Goal: Book appointment/travel/reservation

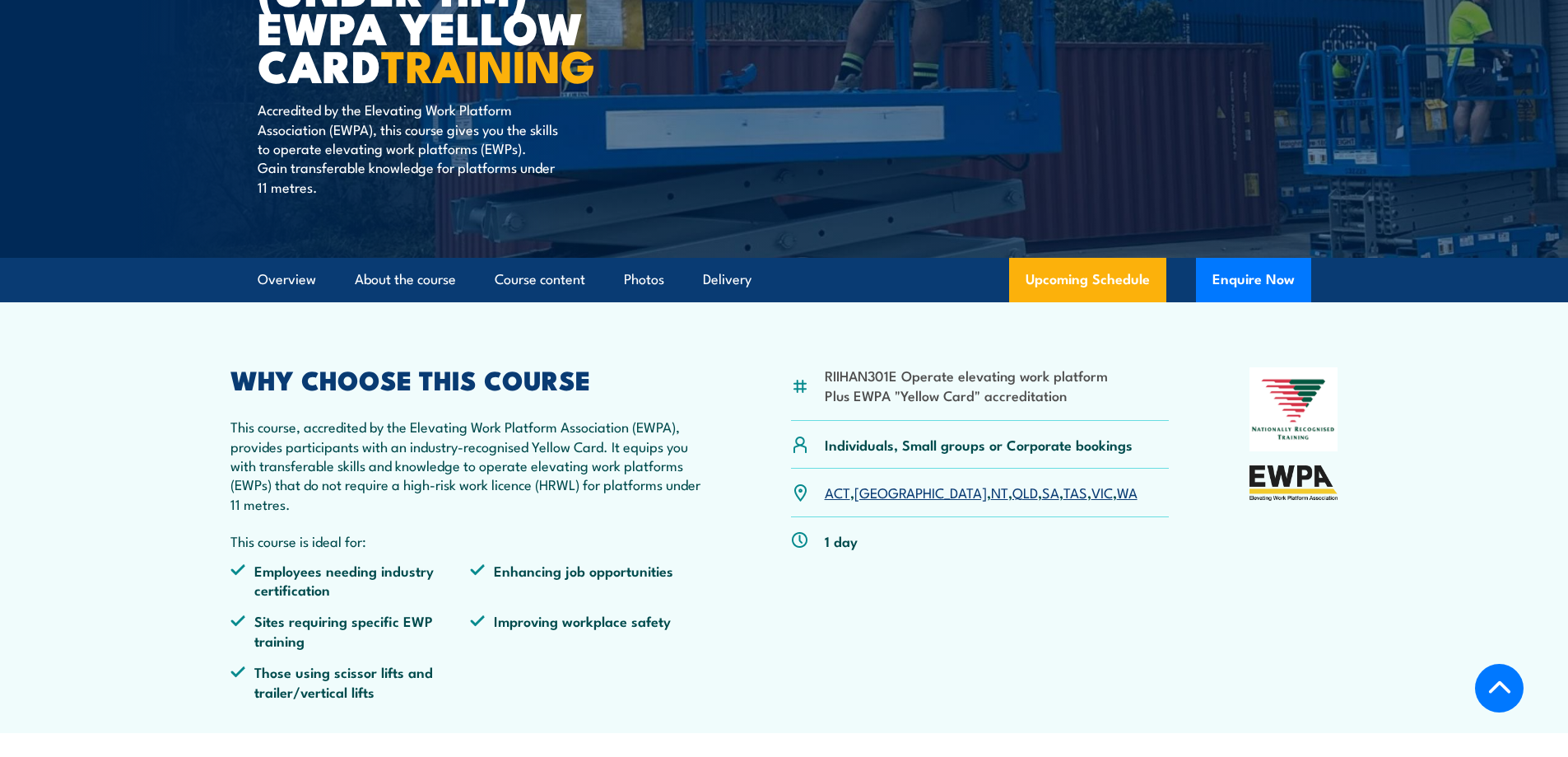
scroll to position [330, 0]
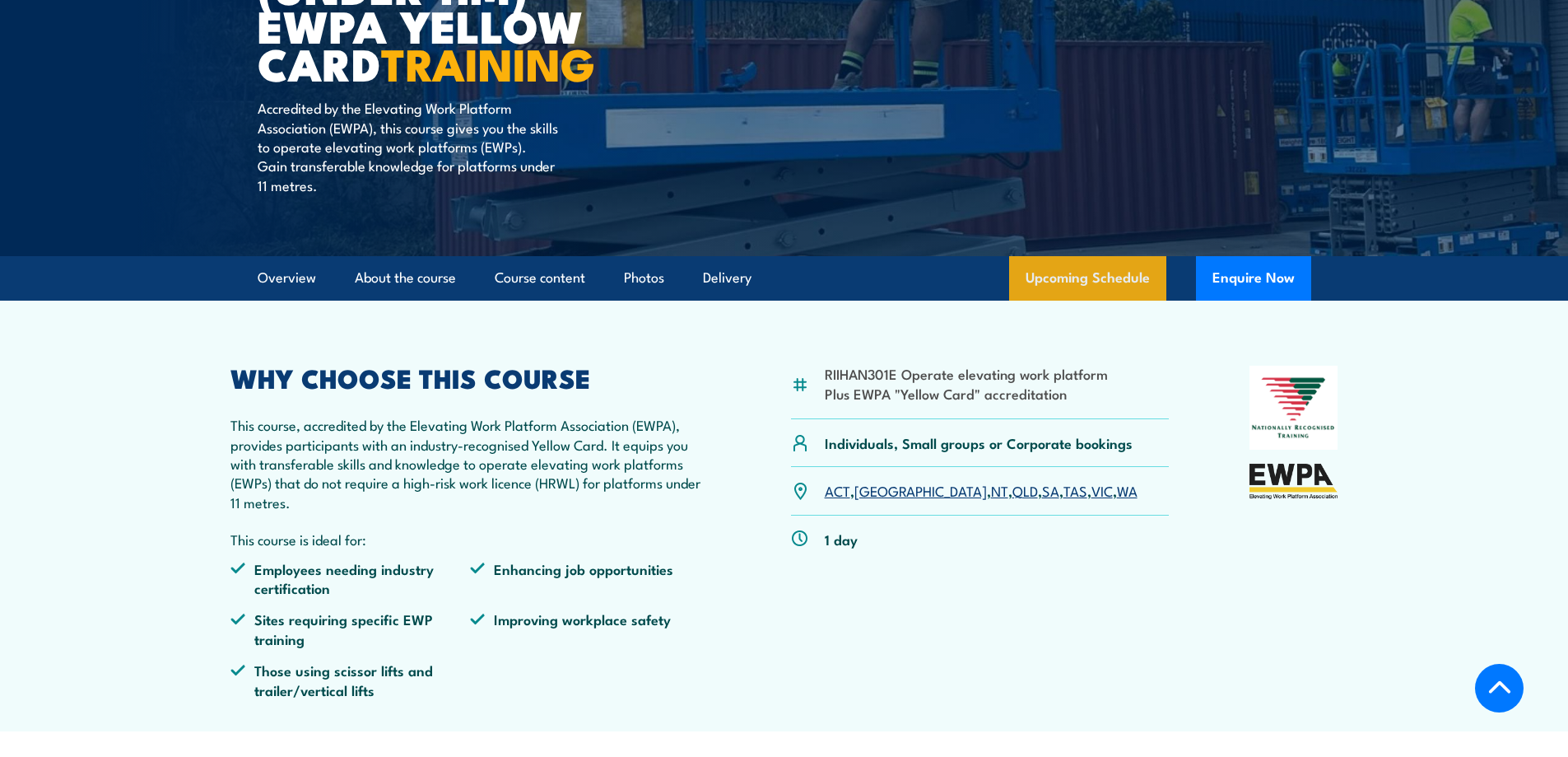
click at [1066, 262] on link "Upcoming Schedule" at bounding box center [1088, 279] width 157 height 44
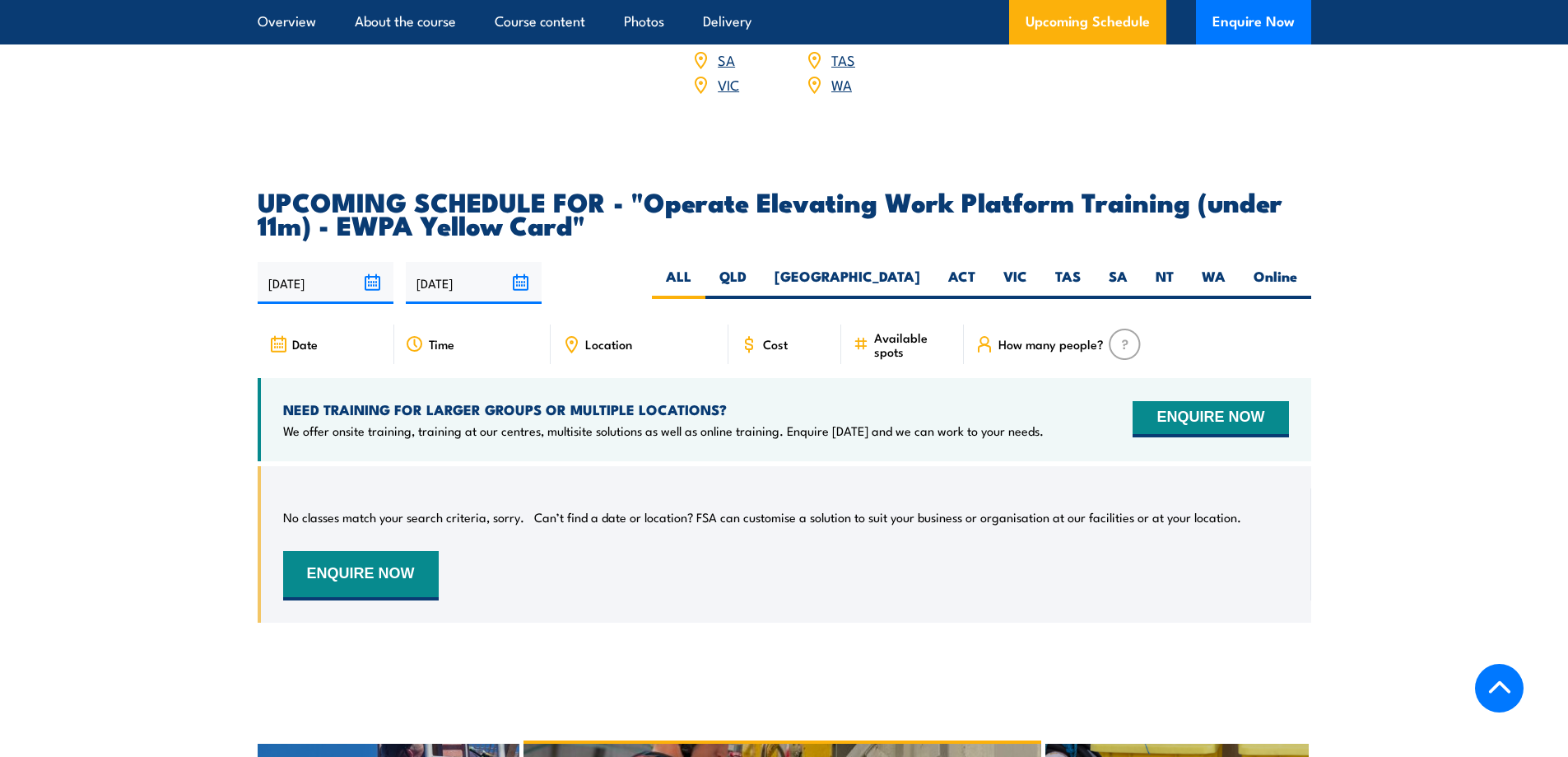
scroll to position [2587, 0]
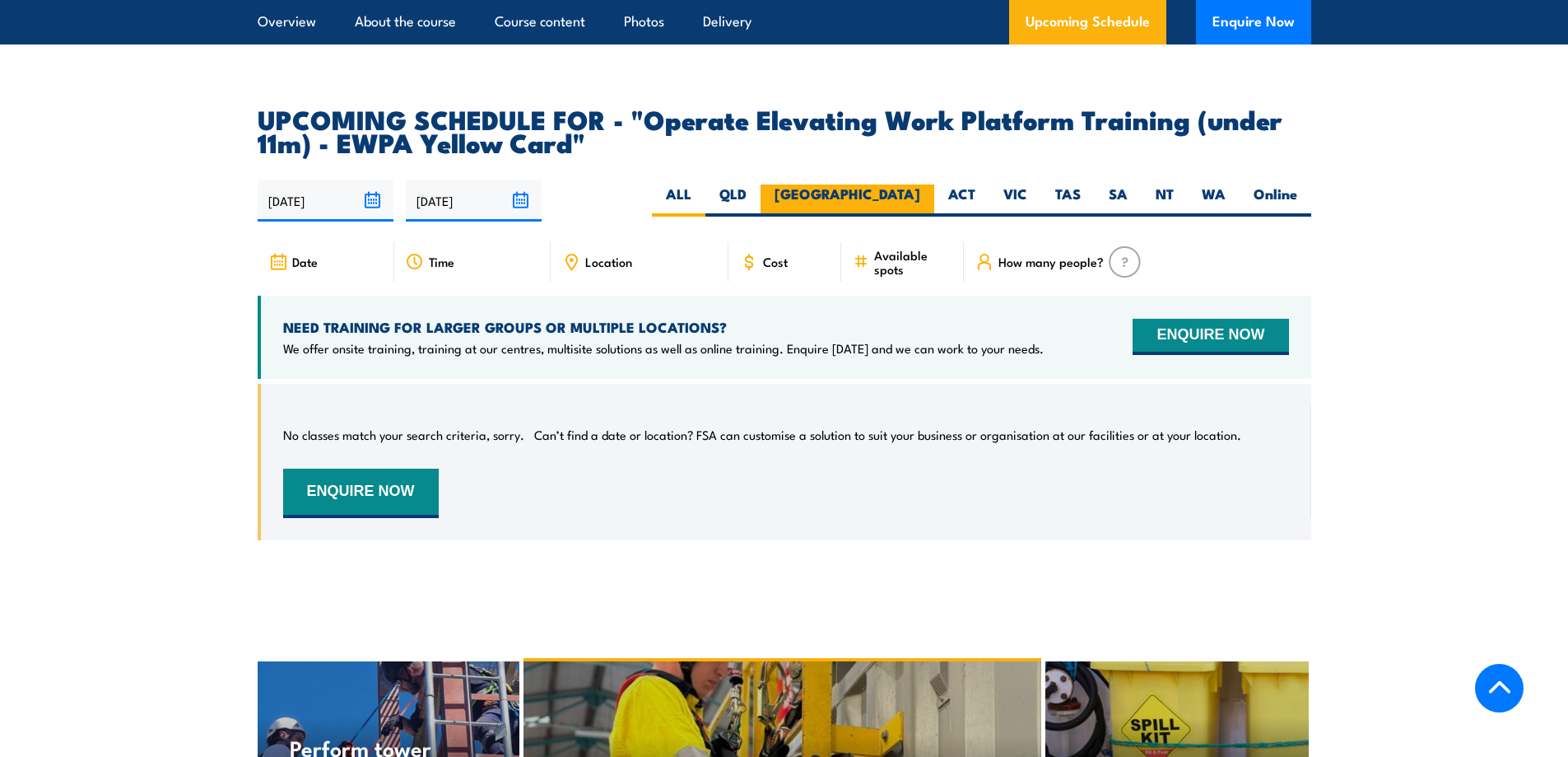
click at [910, 184] on label "[GEOGRAPHIC_DATA]" at bounding box center [847, 200] width 174 height 32
click at [920, 184] on input "[GEOGRAPHIC_DATA]" at bounding box center [925, 189] width 11 height 11
radio input "true"
click at [910, 184] on label "[GEOGRAPHIC_DATA]" at bounding box center [847, 200] width 174 height 32
click at [920, 184] on input "[GEOGRAPHIC_DATA]" at bounding box center [925, 189] width 11 height 11
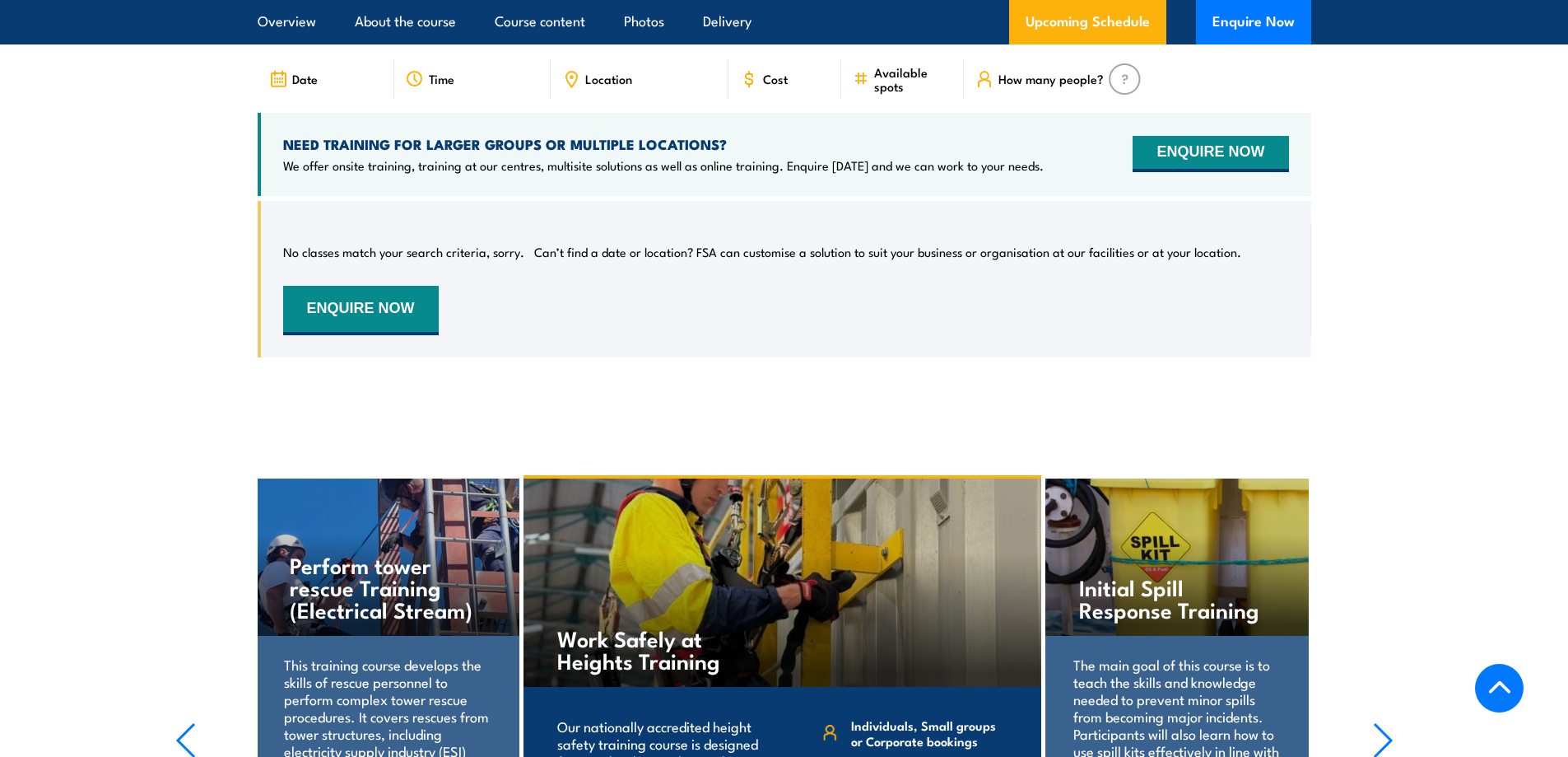
scroll to position [2670, 0]
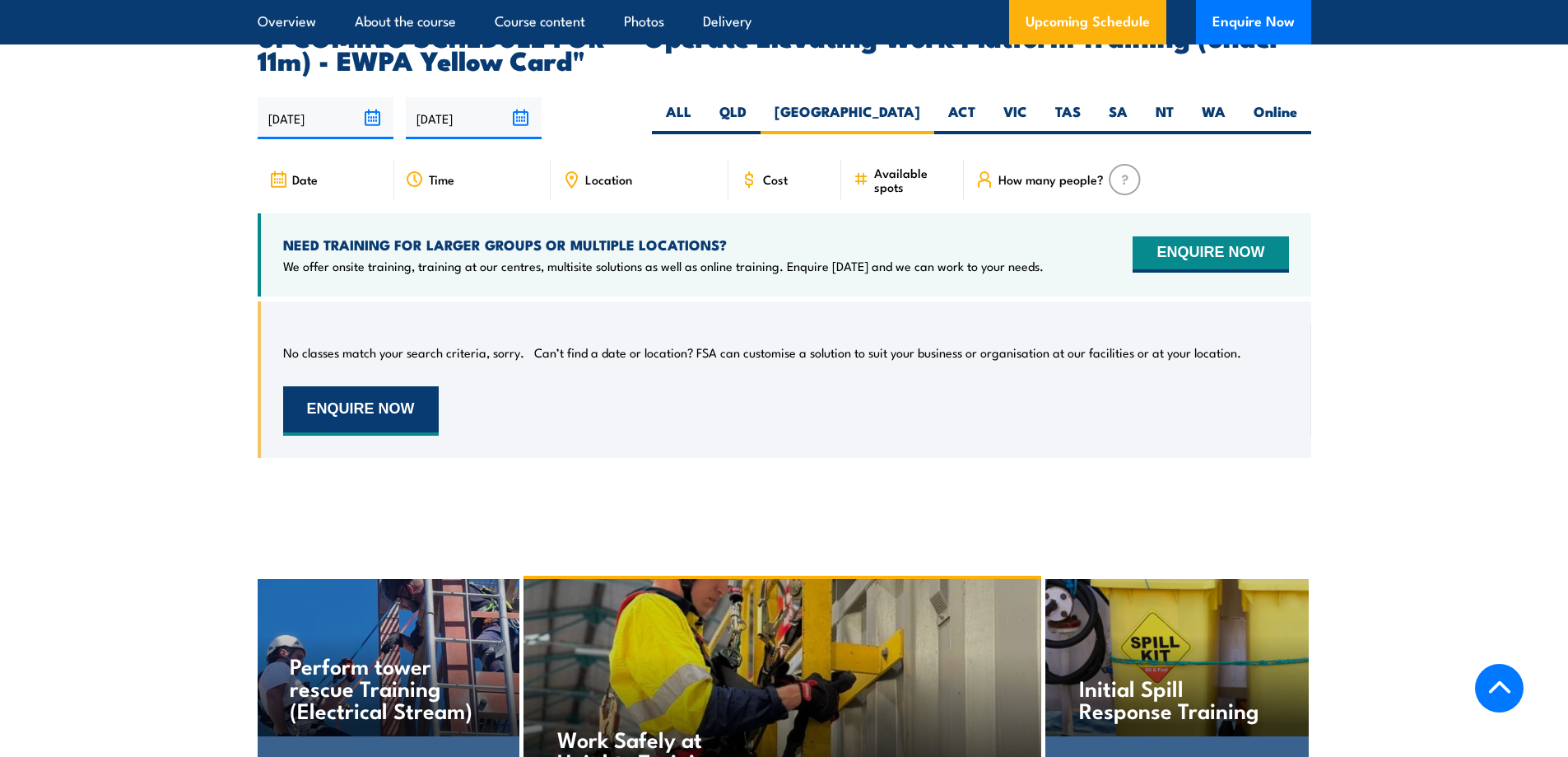
click at [382, 391] on button "ENQUIRE NOW" at bounding box center [361, 410] width 156 height 49
